Goal: Navigation & Orientation: Find specific page/section

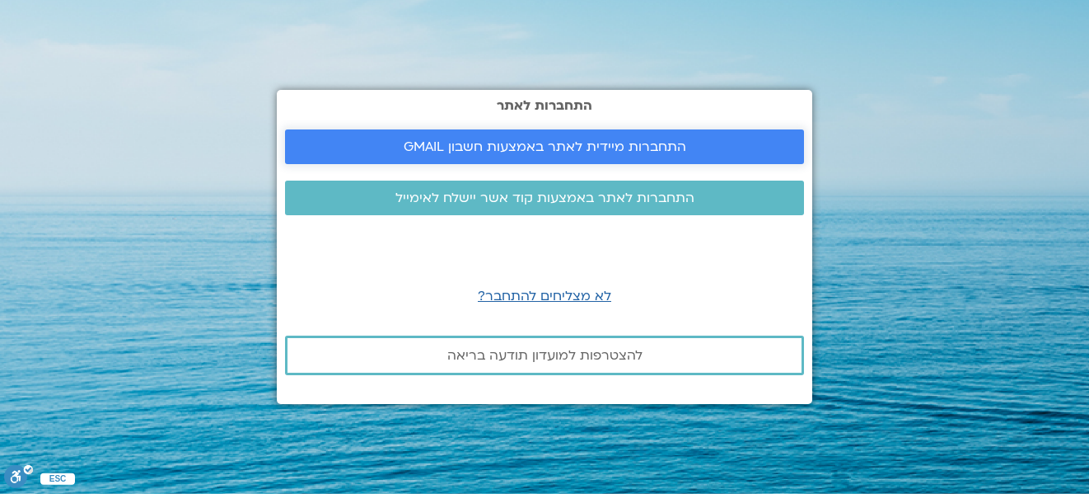
click at [610, 150] on span "התחברות מיידית לאתר באמצעות חשבון GMAIL" at bounding box center [545, 146] width 283 height 15
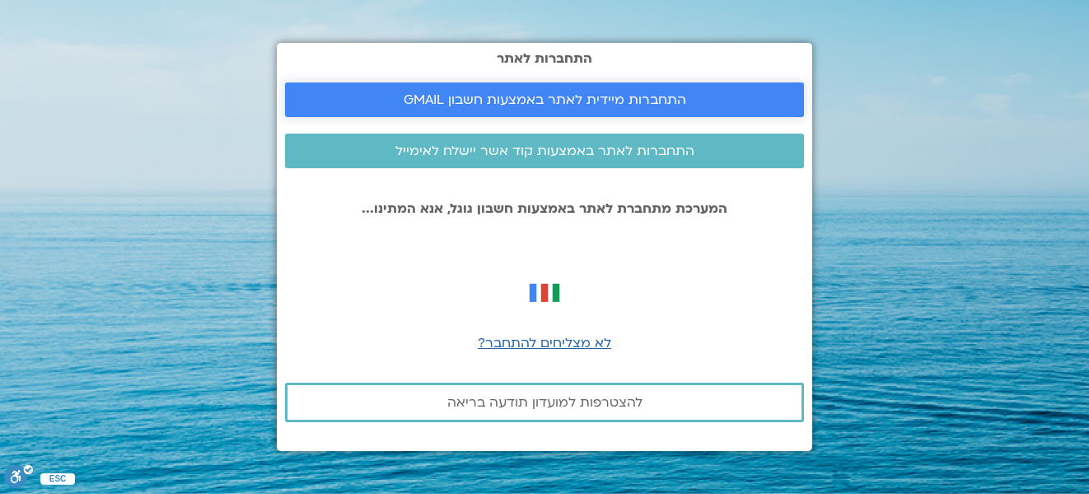
click at [489, 105] on span "התחברות מיידית לאתר באמצעות חשבון GMAIL" at bounding box center [545, 99] width 283 height 15
click at [540, 345] on span "לא מצליחים להתחבר?" at bounding box center [544, 343] width 133 height 18
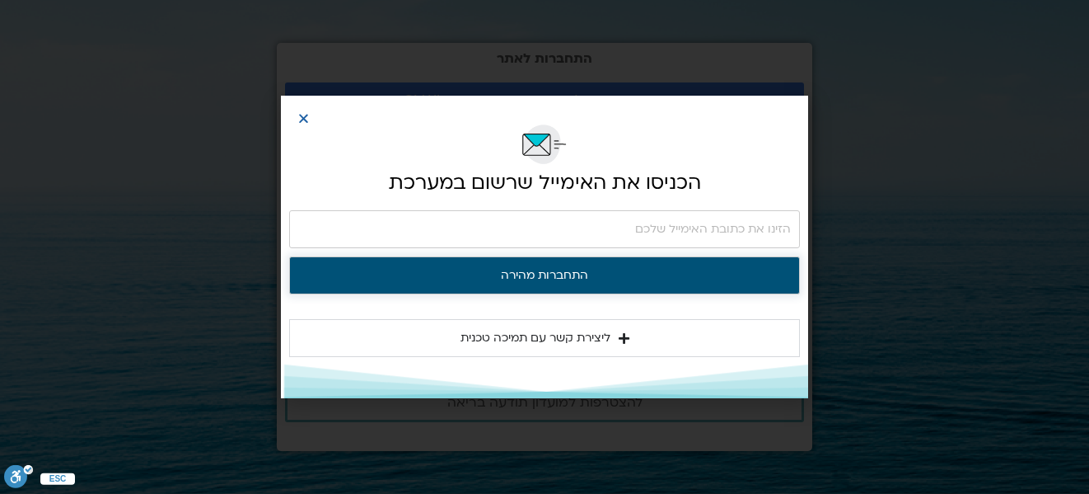
click at [512, 276] on button "התחברות מהירה" at bounding box center [544, 275] width 511 height 38
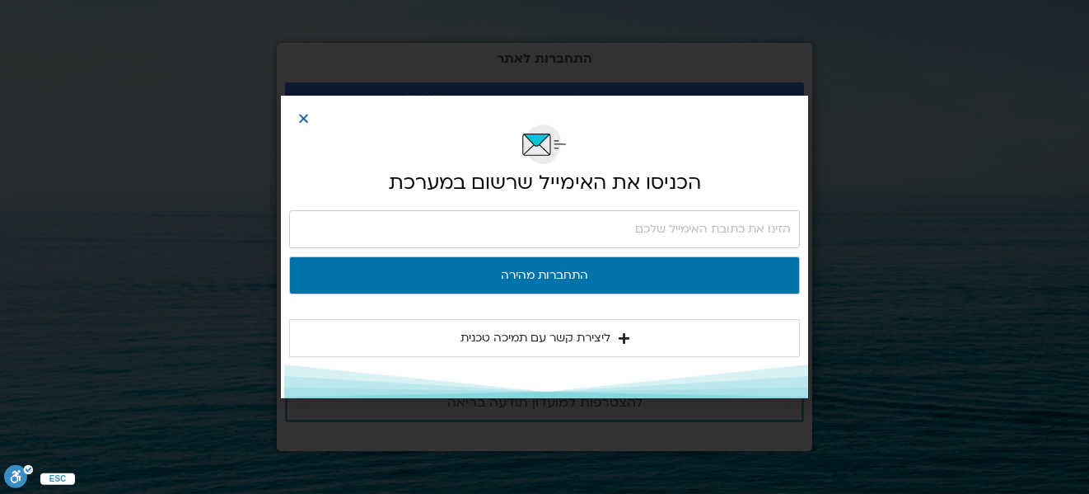
click at [494, 341] on span "ליצירת קשר עם תמיכה טכנית" at bounding box center [536, 338] width 150 height 20
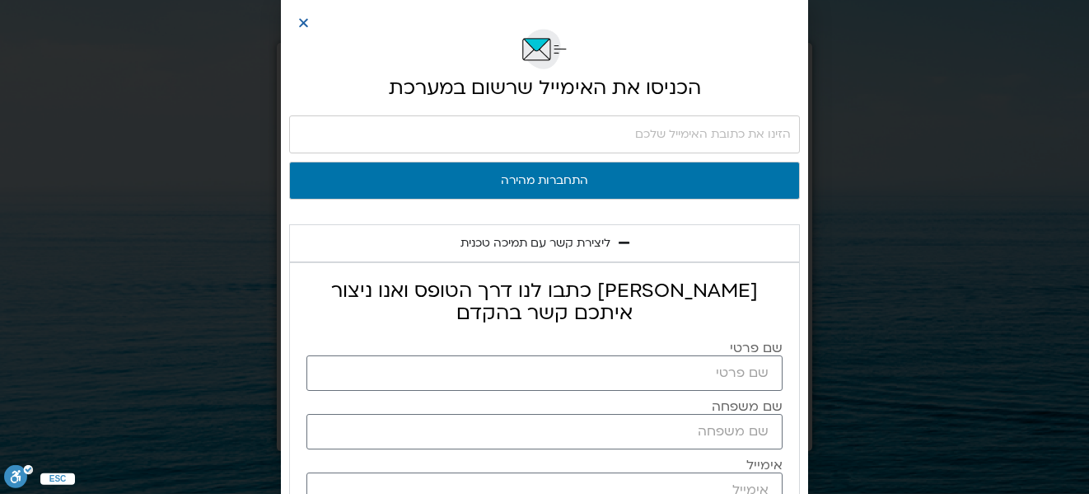
drag, startPoint x: 302, startPoint y: 26, endPoint x: 297, endPoint y: 36, distance: 11.1
click at [302, 28] on icon "Close" at bounding box center [303, 22] width 12 height 12
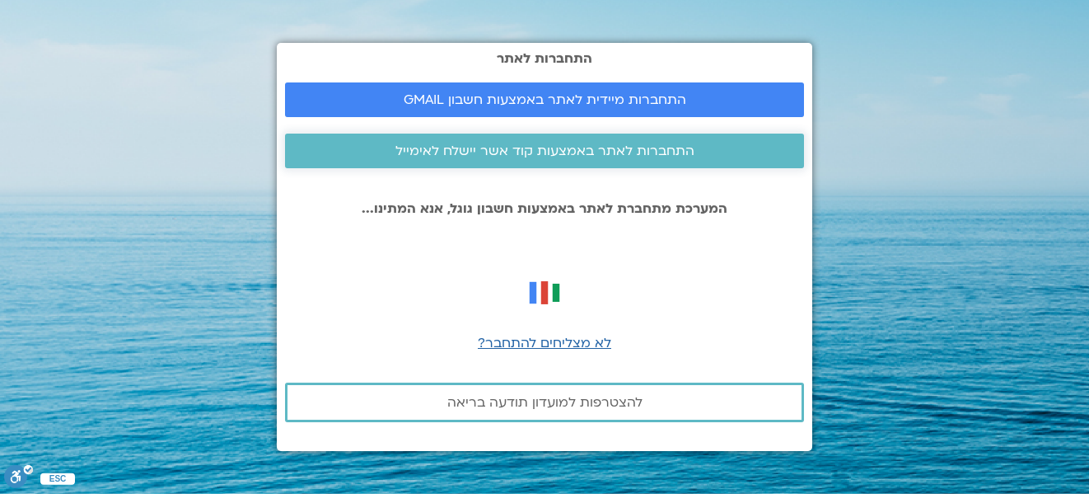
click at [441, 159] on link "התחברות לאתר באמצעות קוד אשר יישלח לאימייל" at bounding box center [544, 150] width 519 height 35
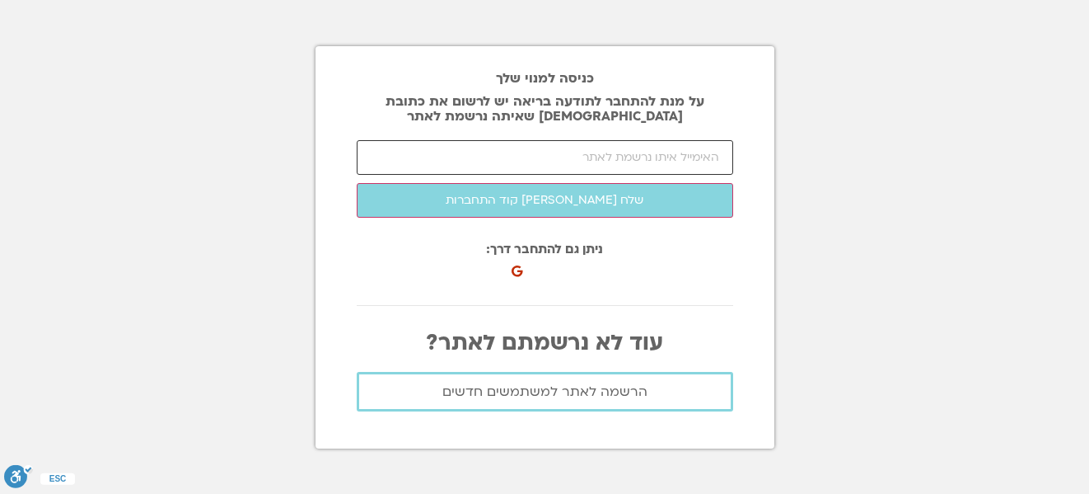
click at [522, 150] on input "email" at bounding box center [545, 157] width 377 height 35
drag, startPoint x: 868, startPoint y: 92, endPoint x: 851, endPoint y: 75, distance: 23.9
click at [868, 93] on section "כניסה למנוי שלך על מנת להתחבר לתודעה בריאה יש לרשום את כתובת האיימל שאיתה נרשמת…" at bounding box center [544, 247] width 1089 height 494
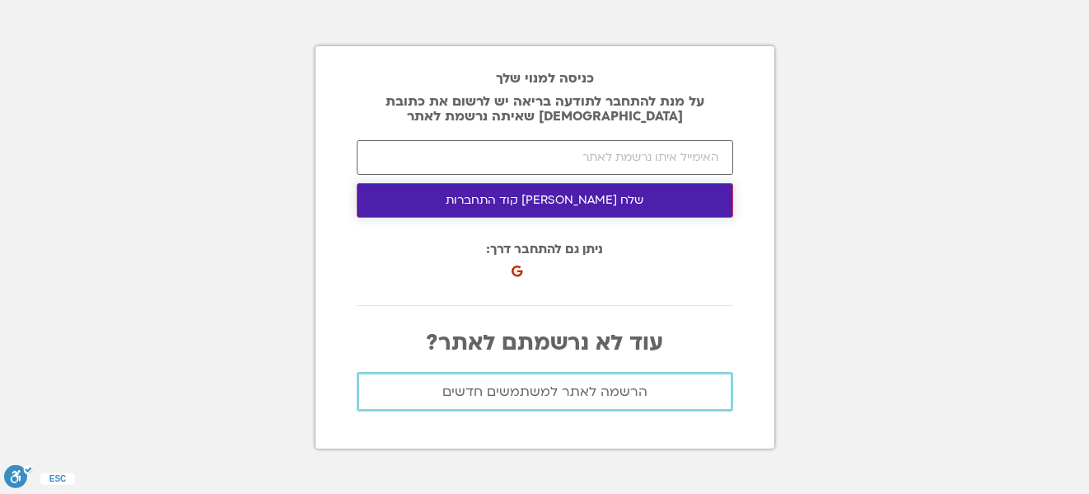
click at [541, 201] on button "שלח לי קוד התחברות" at bounding box center [545, 200] width 377 height 35
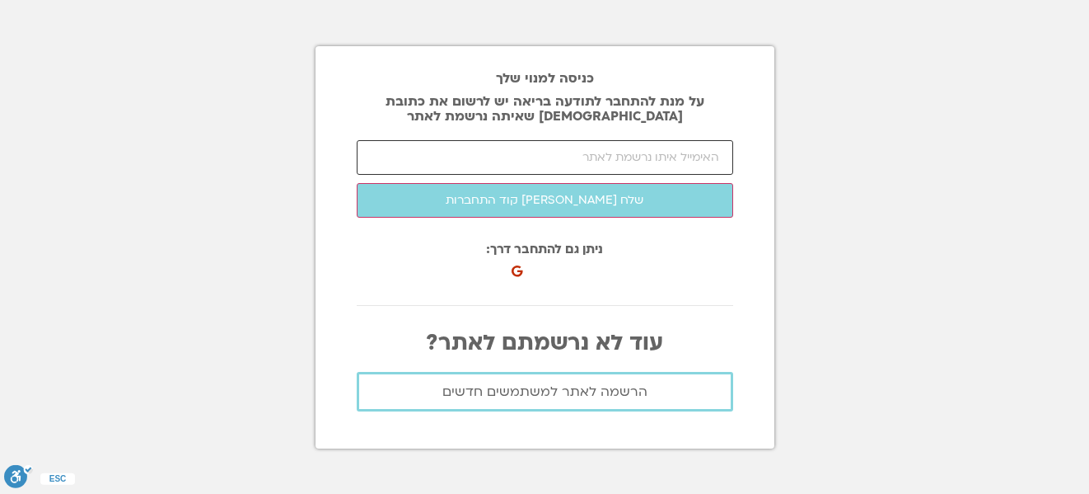
click at [574, 155] on input "email" at bounding box center [545, 157] width 377 height 35
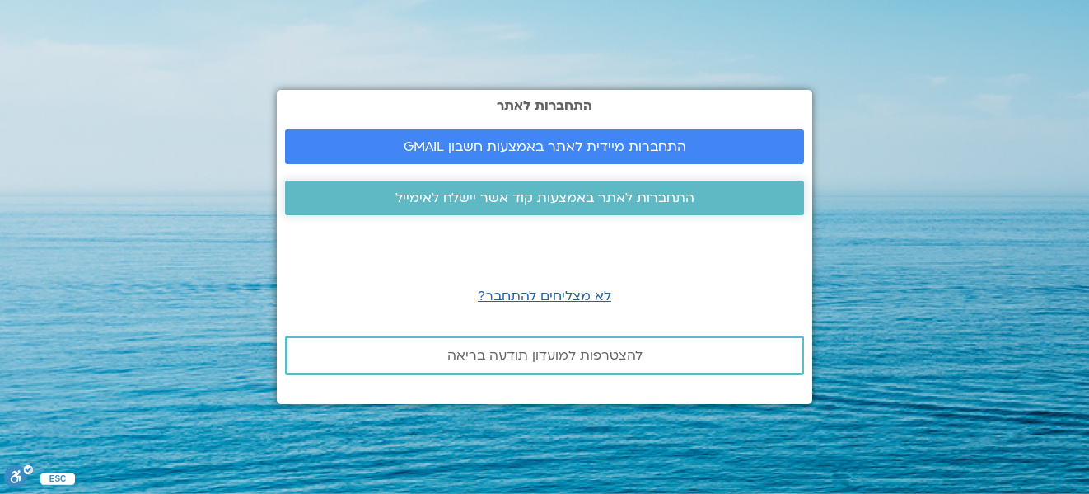
click at [560, 192] on span "התחברות לאתר באמצעות קוד אשר יישלח לאימייל" at bounding box center [544, 197] width 299 height 15
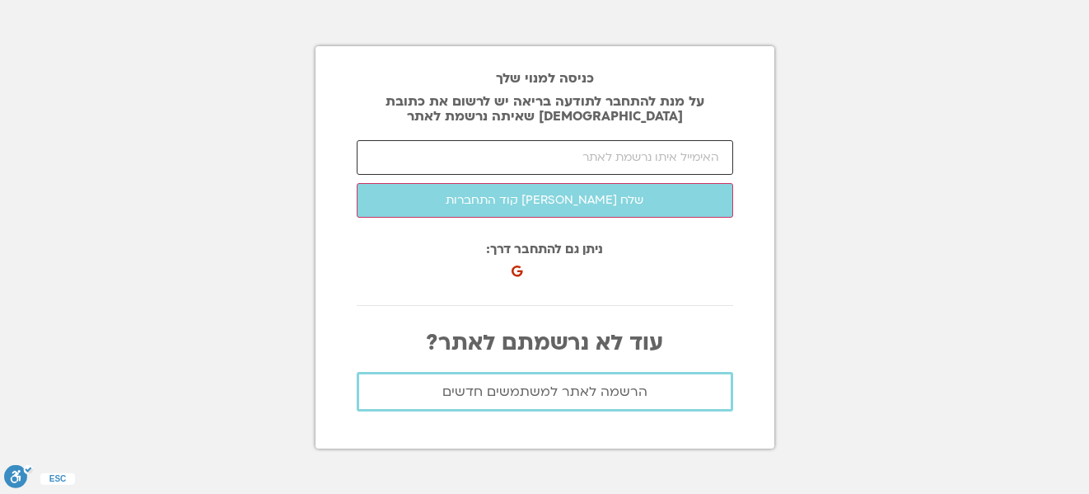
paste input "[EMAIL_ADDRESS][DOMAIN_NAME]"
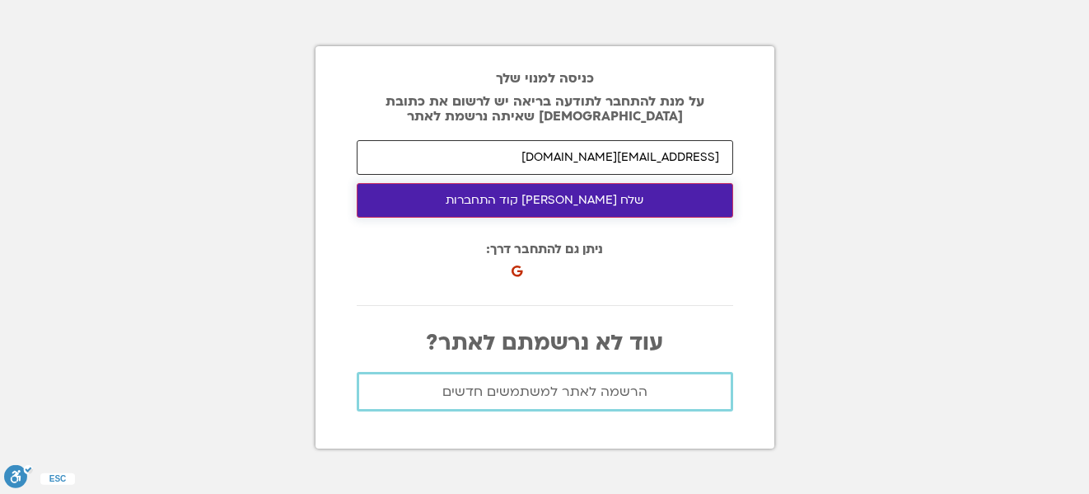
type input "[EMAIL_ADDRESS][DOMAIN_NAME]"
click at [510, 210] on button "שלח [PERSON_NAME] קוד התחברות" at bounding box center [545, 200] width 377 height 35
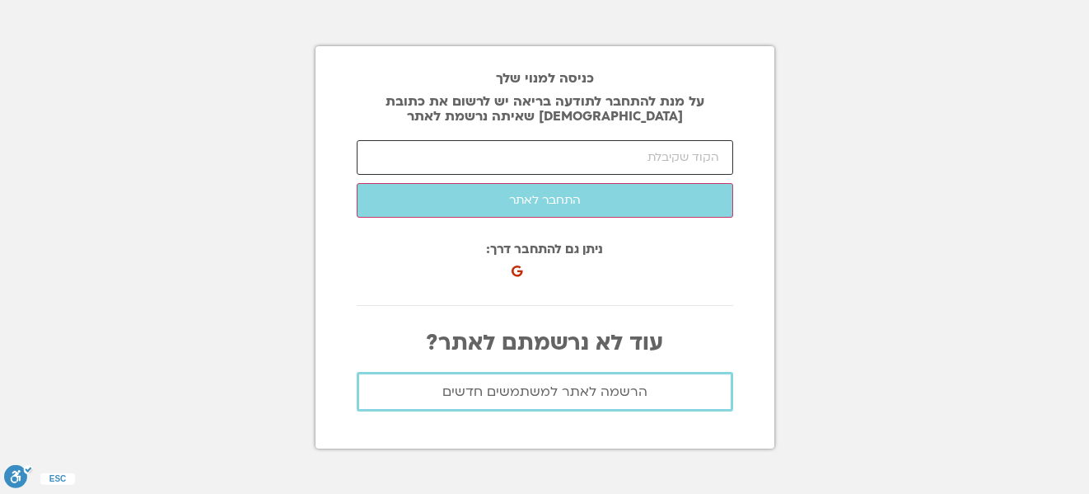
paste input "65708"
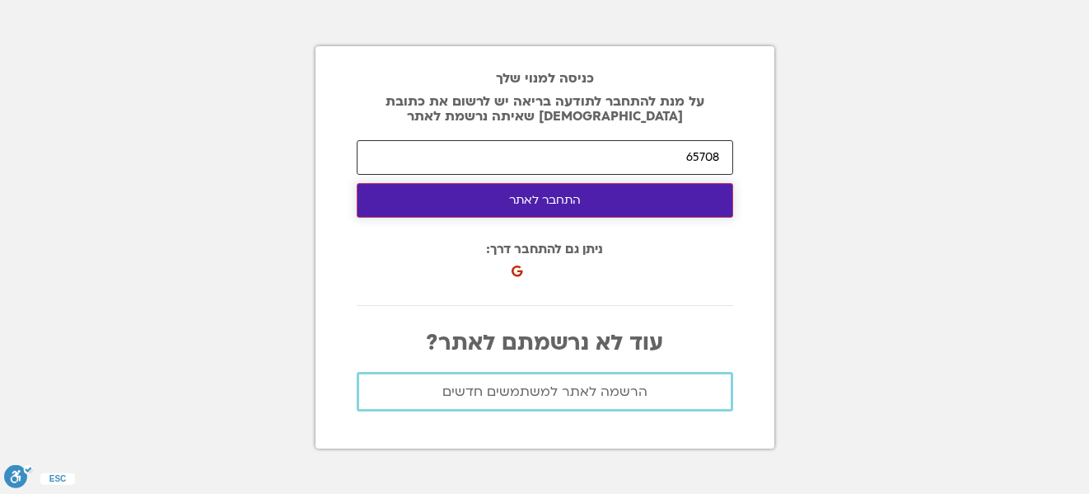
type input "65708"
click at [536, 202] on button "התחבר לאתר" at bounding box center [545, 200] width 377 height 35
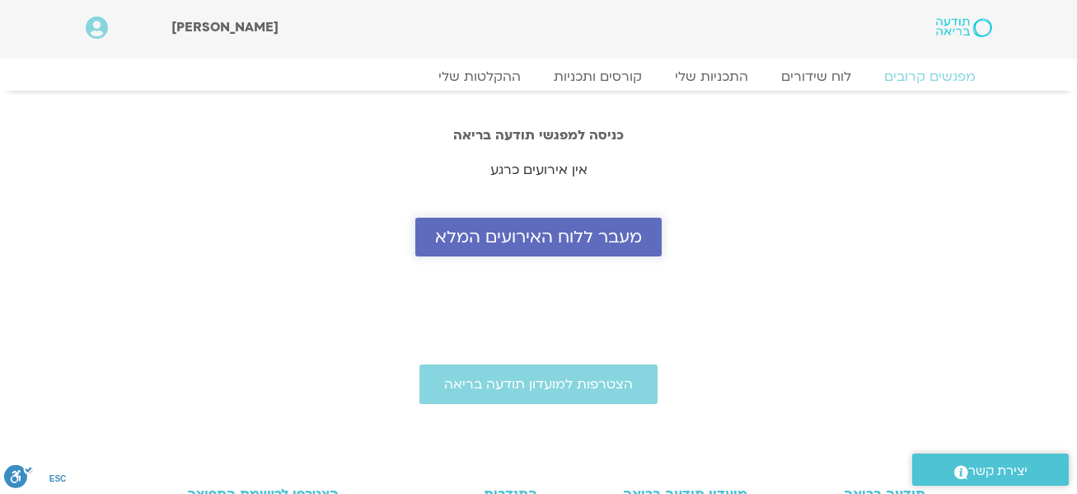
click at [484, 246] on span "מעבר ללוח האירועים המלא" at bounding box center [538, 236] width 207 height 19
